Goal: Information Seeking & Learning: Learn about a topic

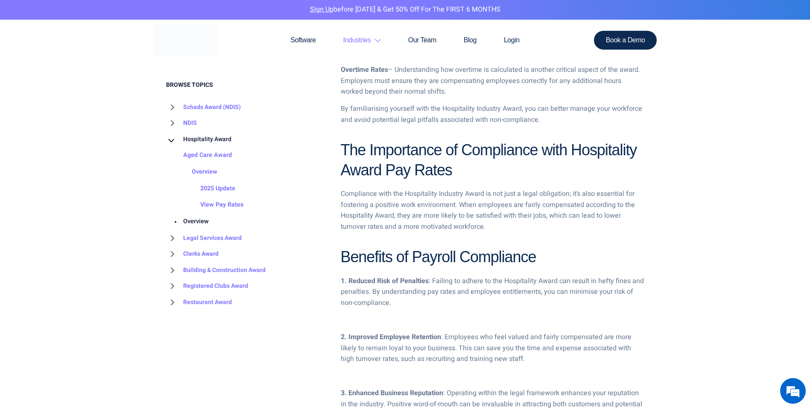
scroll to position [787, 0]
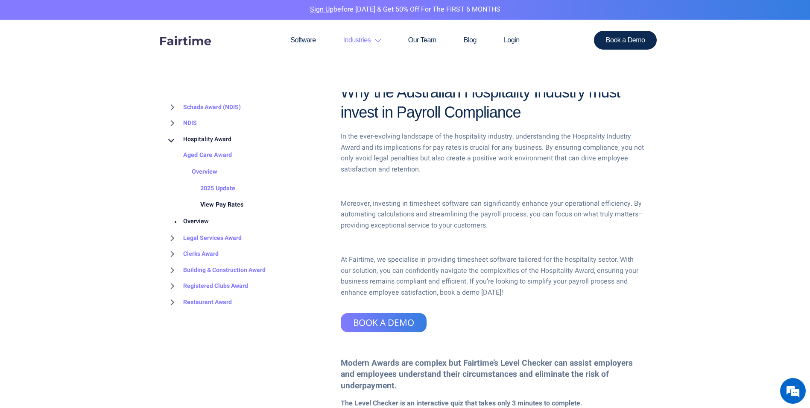
click at [233, 206] on link "View Pay Rates" at bounding box center [213, 205] width 60 height 17
